Goal: Find specific page/section: Find specific page/section

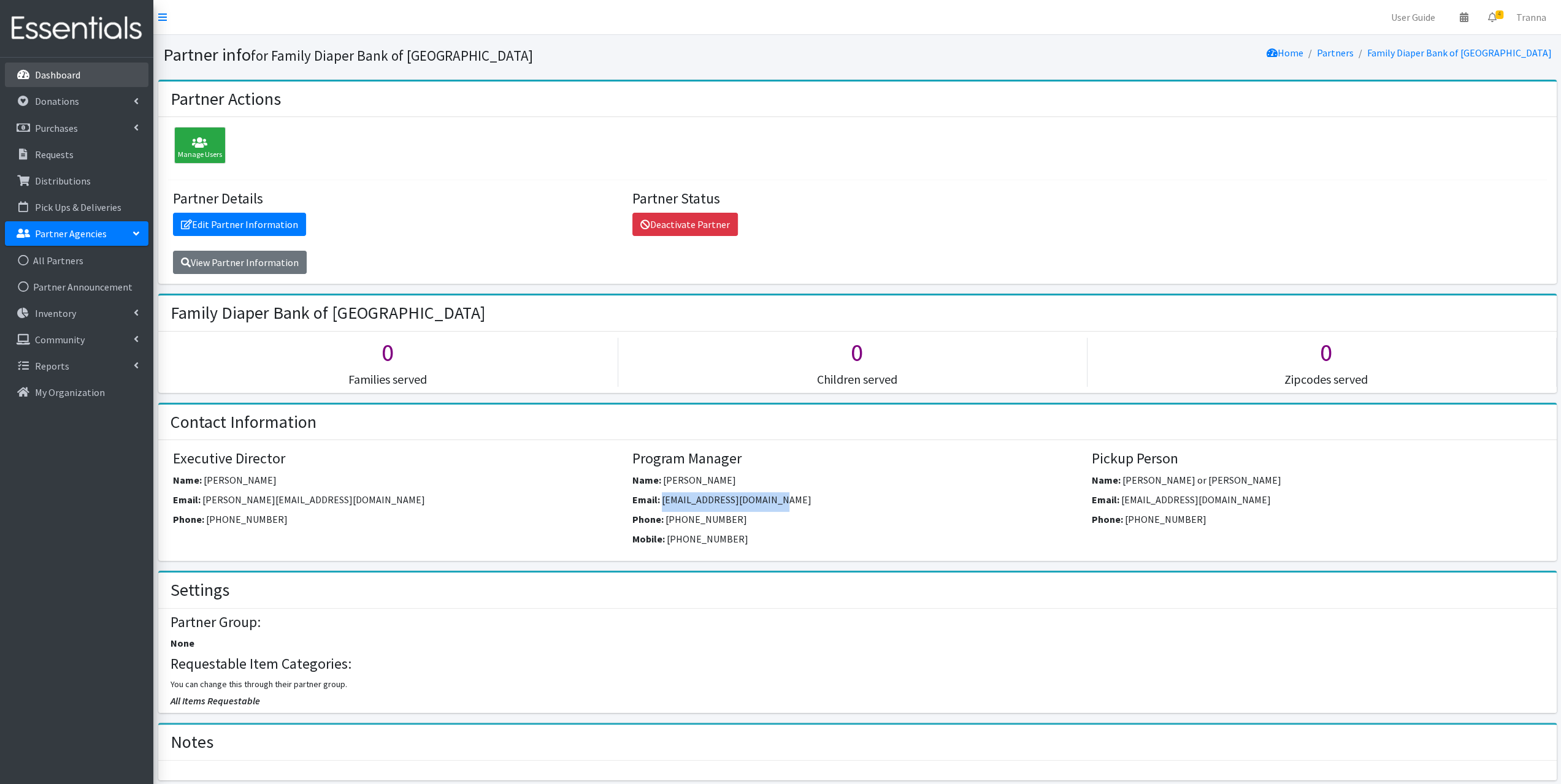
click at [77, 72] on p "Dashboard" at bounding box center [58, 74] width 45 height 13
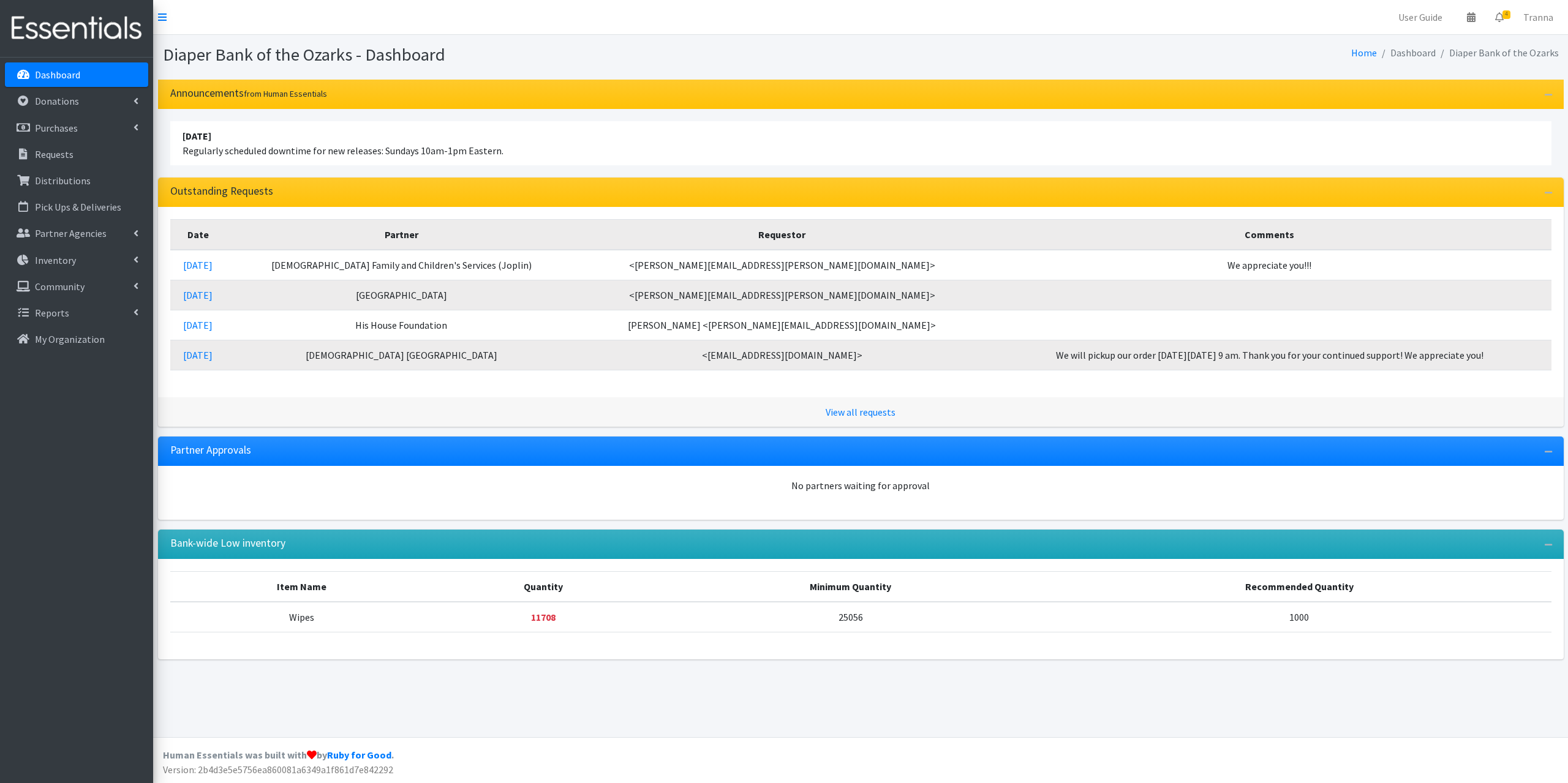
click at [63, 80] on p "Dashboard" at bounding box center [58, 74] width 45 height 13
click at [68, 149] on p "Requests" at bounding box center [54, 154] width 38 height 13
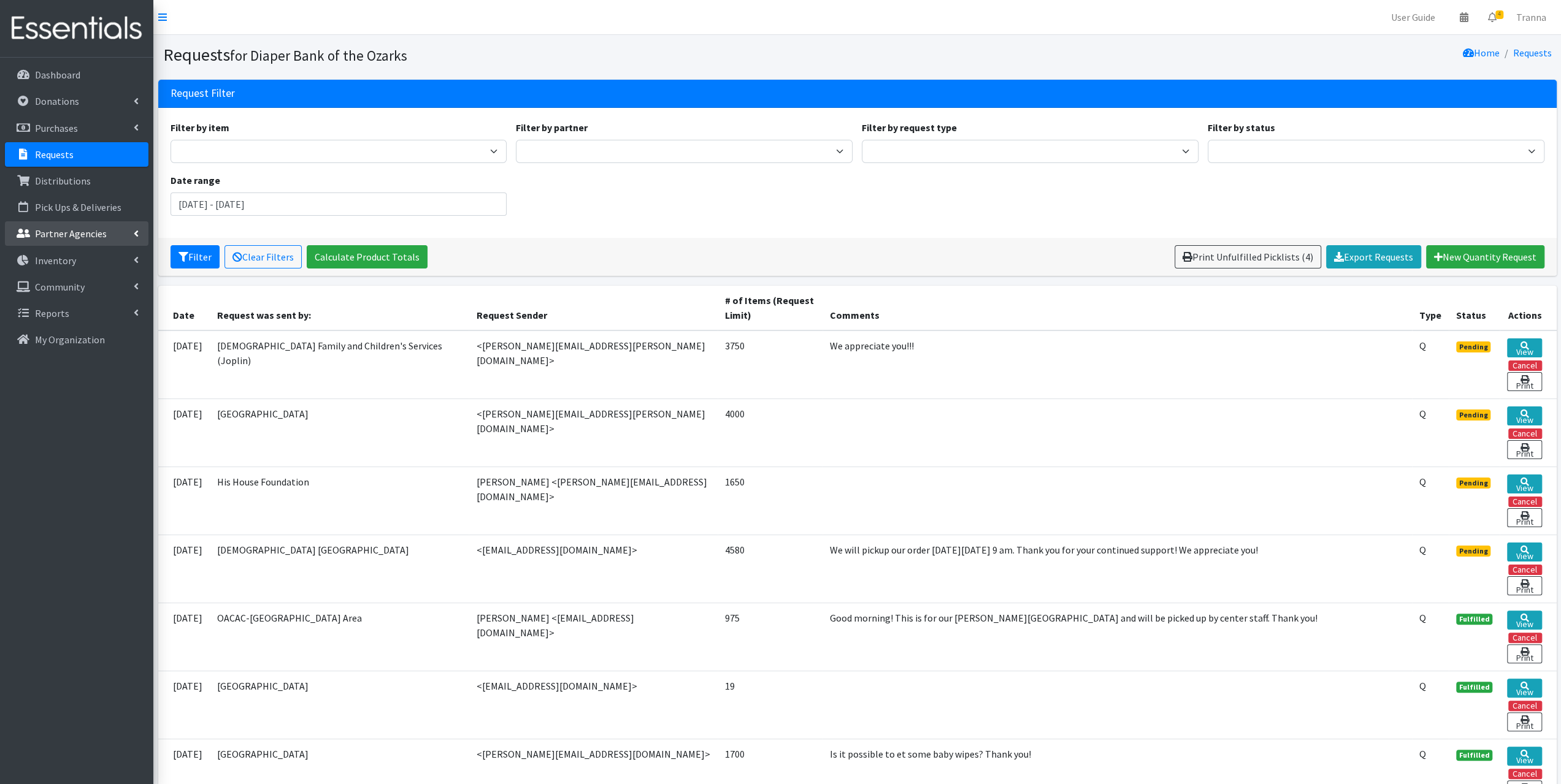
click at [65, 238] on p "Partner Agencies" at bounding box center [71, 233] width 72 height 13
click at [61, 254] on link "All Partners" at bounding box center [77, 260] width 144 height 24
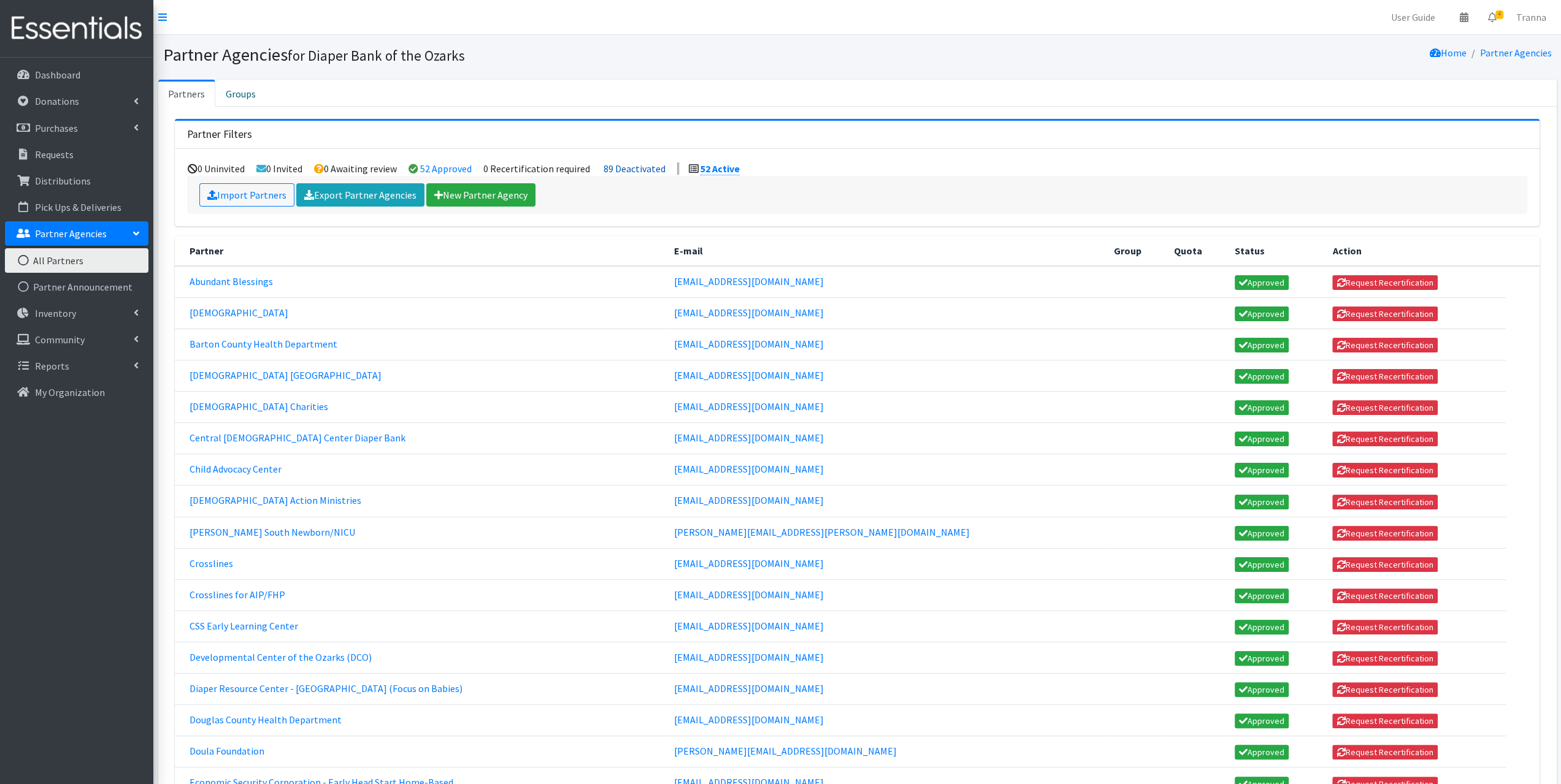
click at [647, 166] on link "89 Deactivated" at bounding box center [635, 168] width 62 height 13
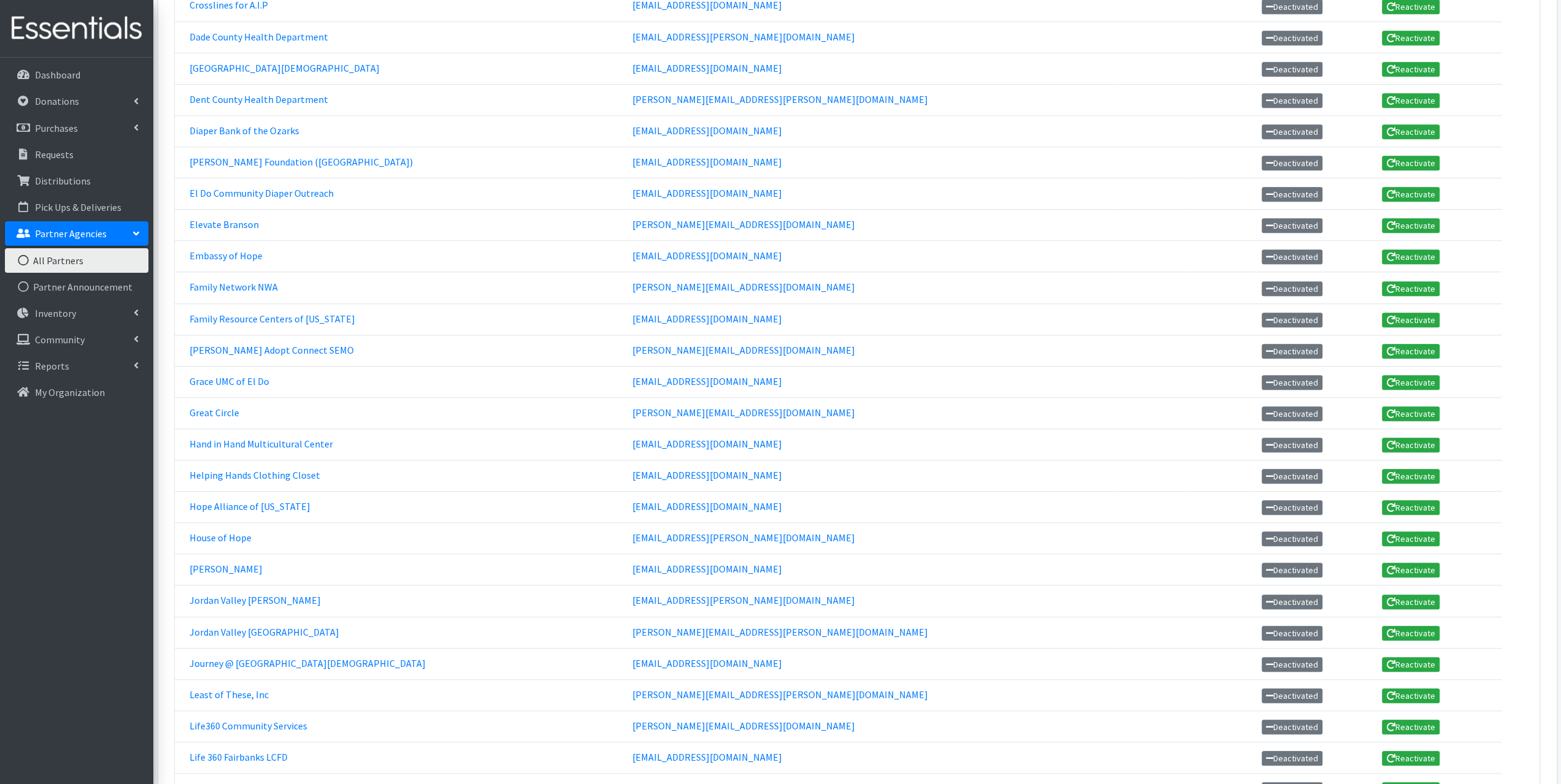
scroll to position [797, 0]
